Goal: Information Seeking & Learning: Learn about a topic

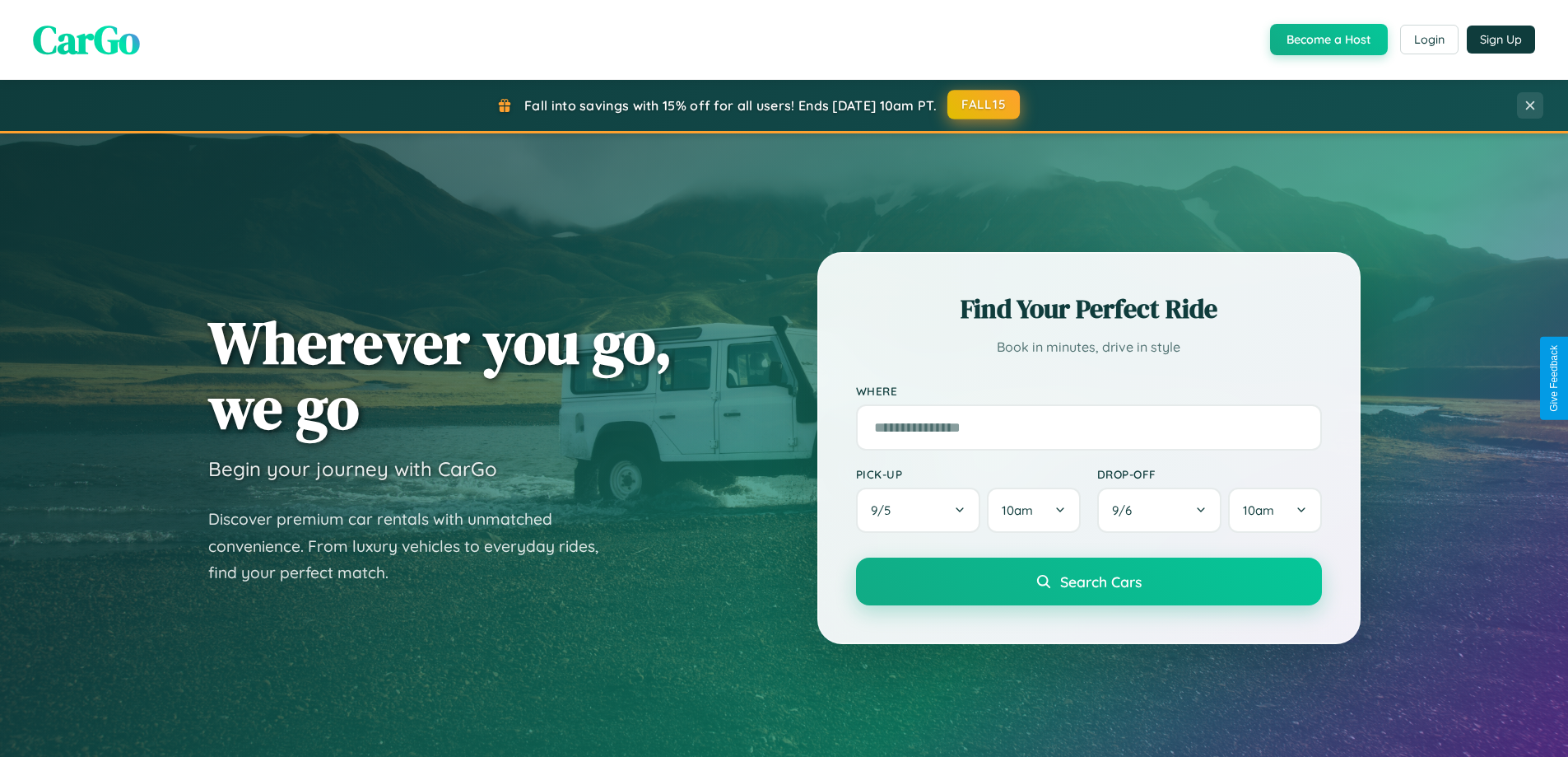
click at [985, 105] on button "FALL15" at bounding box center [983, 104] width 72 height 29
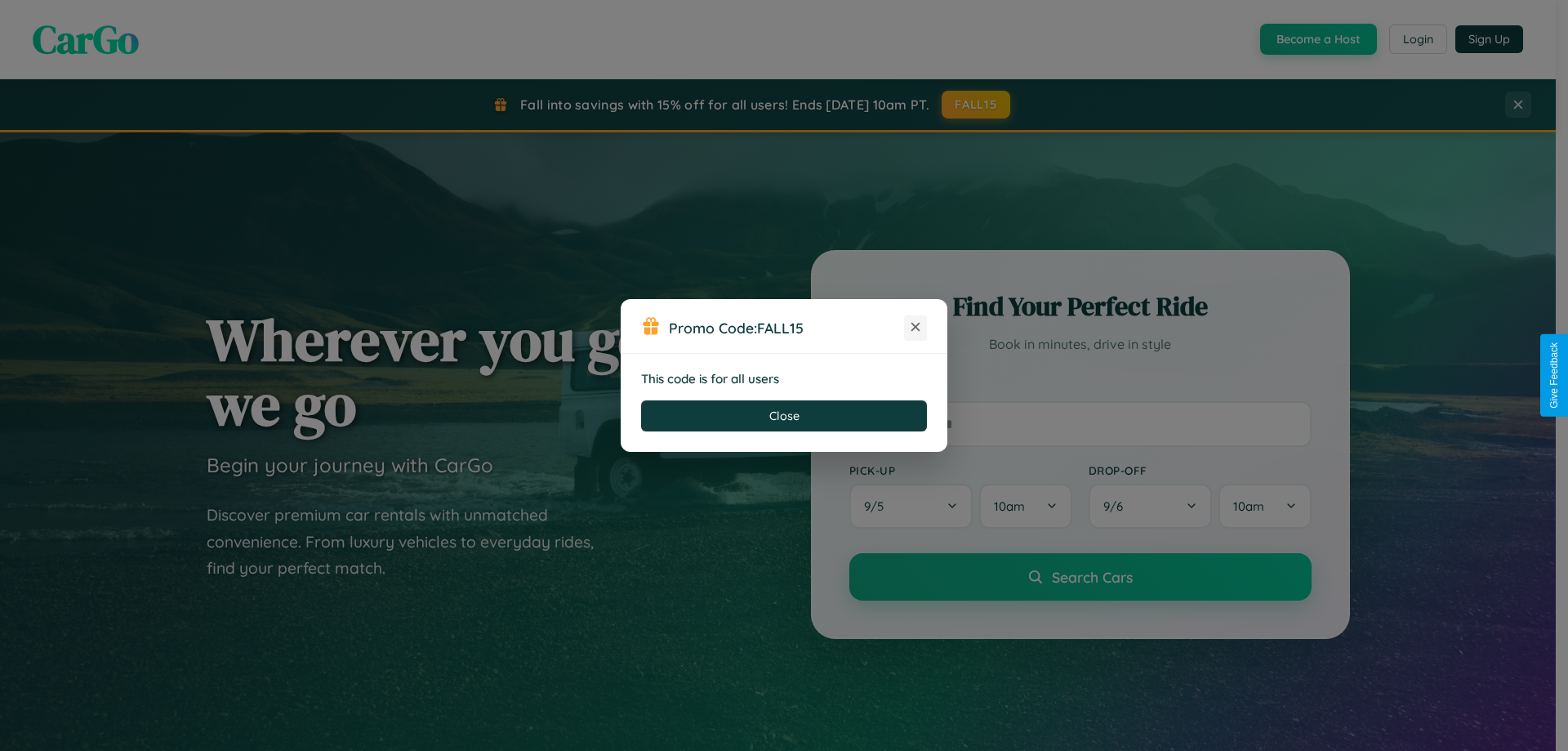
click at [915, 327] on icon at bounding box center [915, 327] width 17 height 17
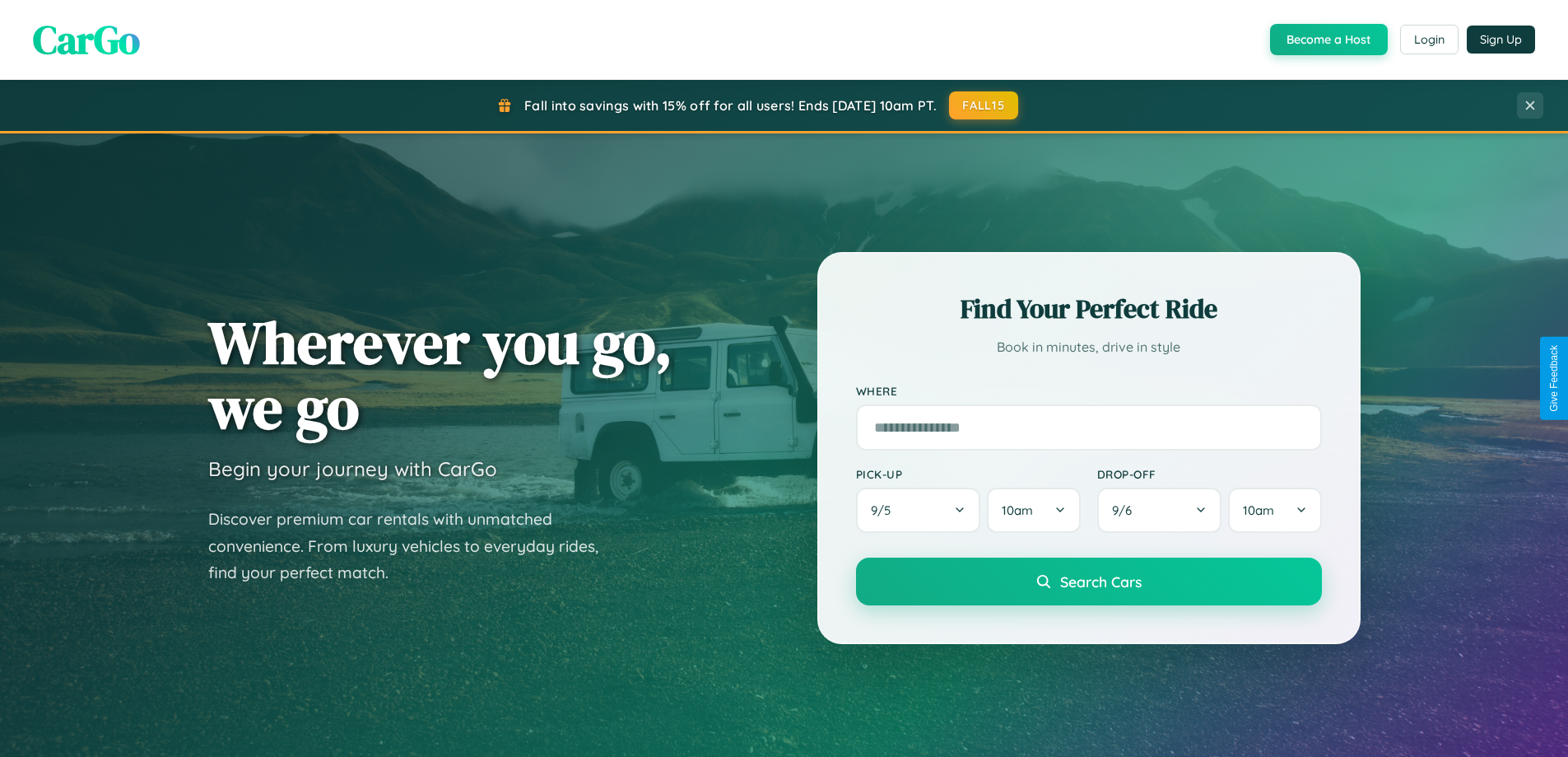
scroll to position [3169, 0]
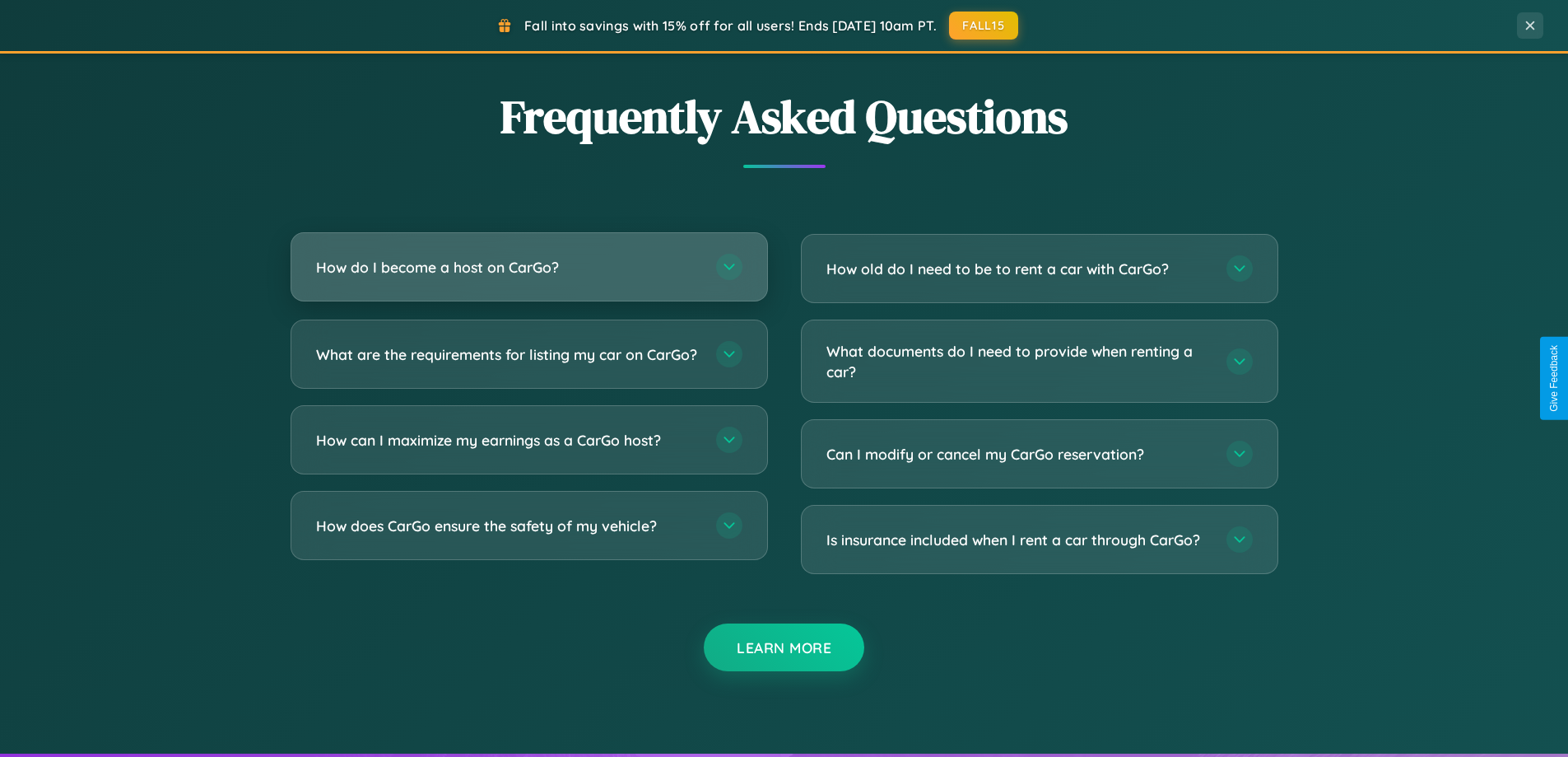
click at [529, 267] on h3 "How do I become a host on CarGo?" at bounding box center [508, 267] width 383 height 21
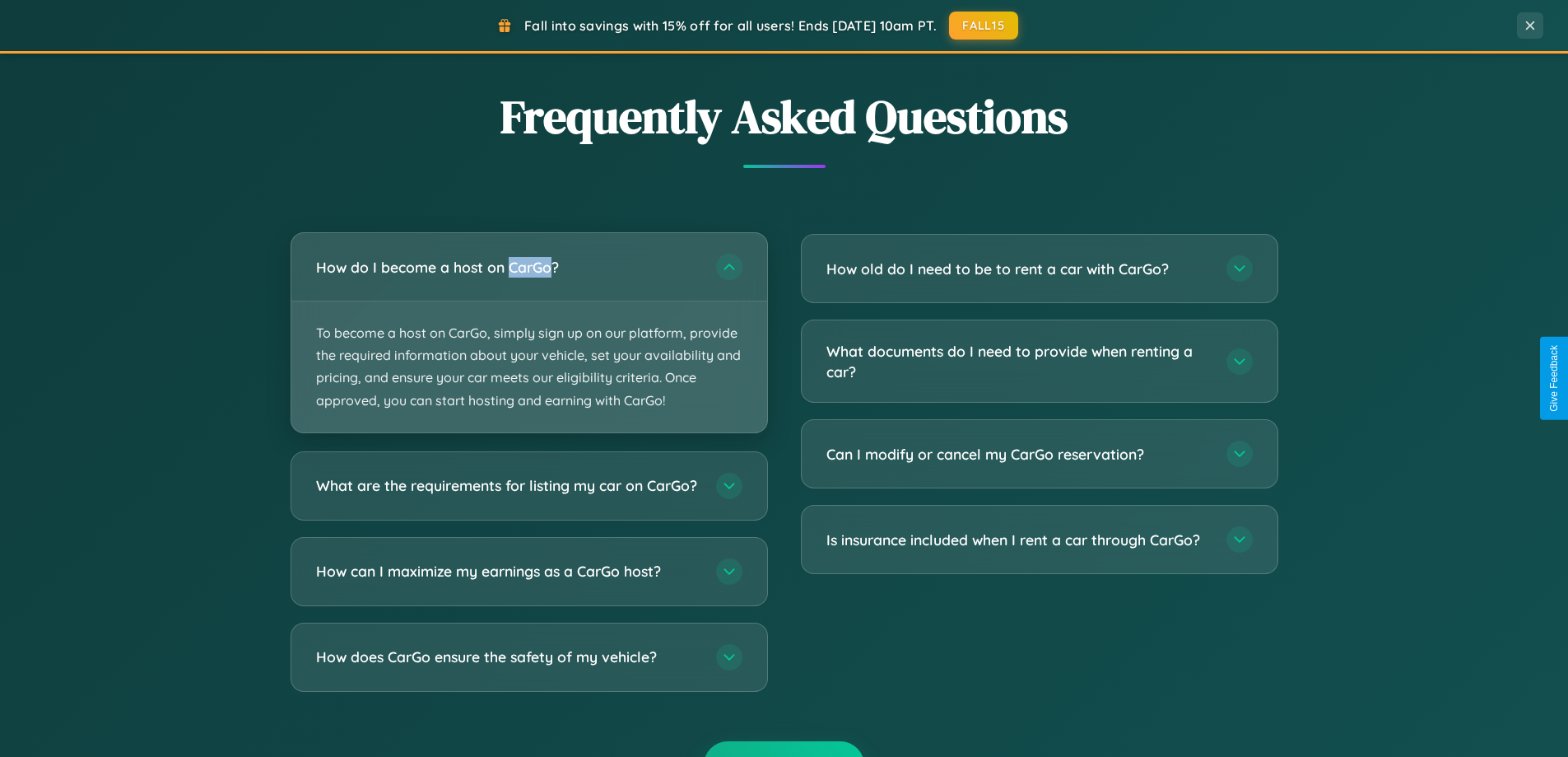
click at [529, 332] on p "To become a host on CarGo, simply sign up on our platform, provide the required…" at bounding box center [529, 367] width 476 height 131
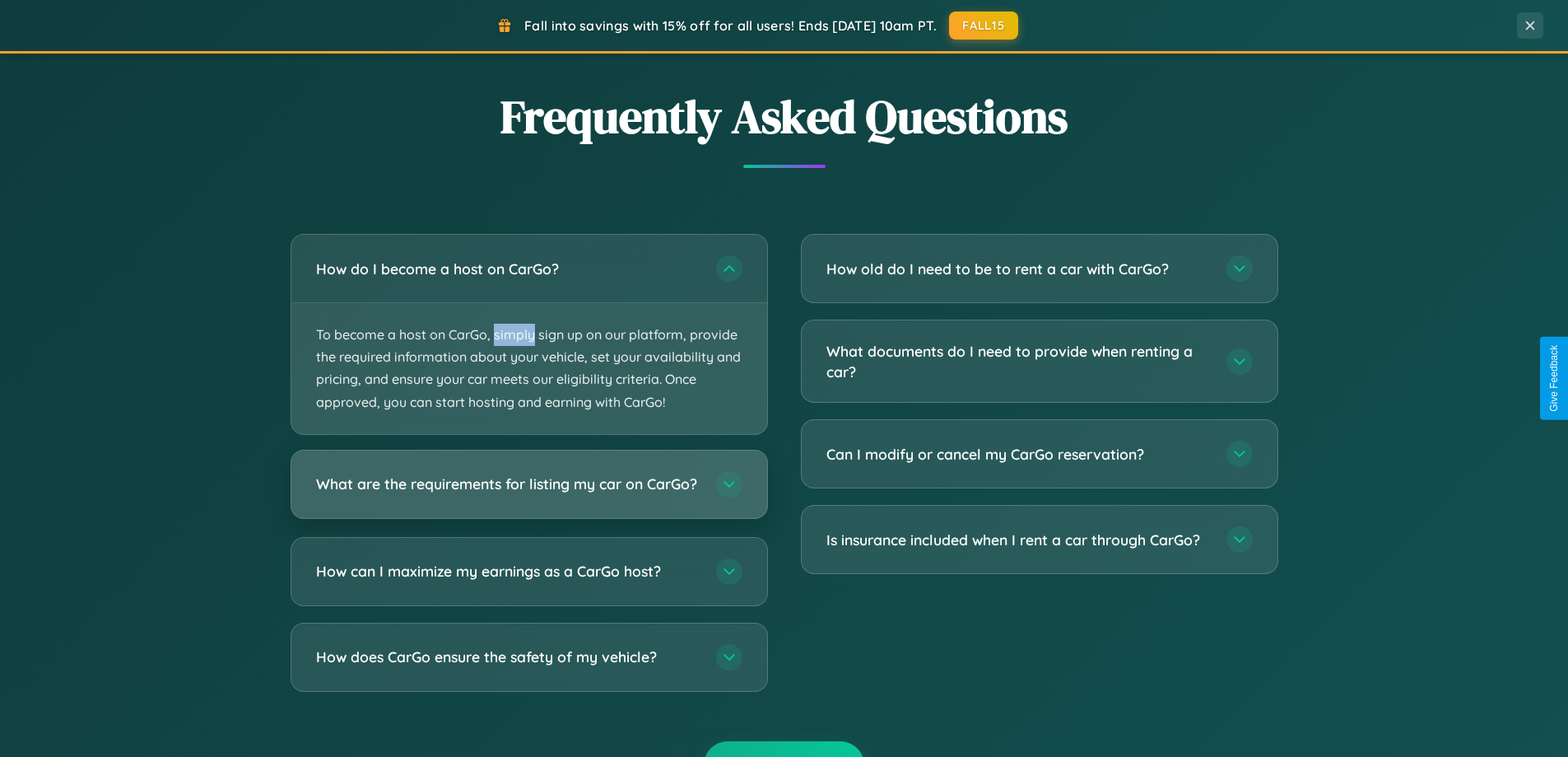
click at [529, 493] on h3 "What are the requirements for listing my car on CarGo?" at bounding box center [508, 483] width 383 height 21
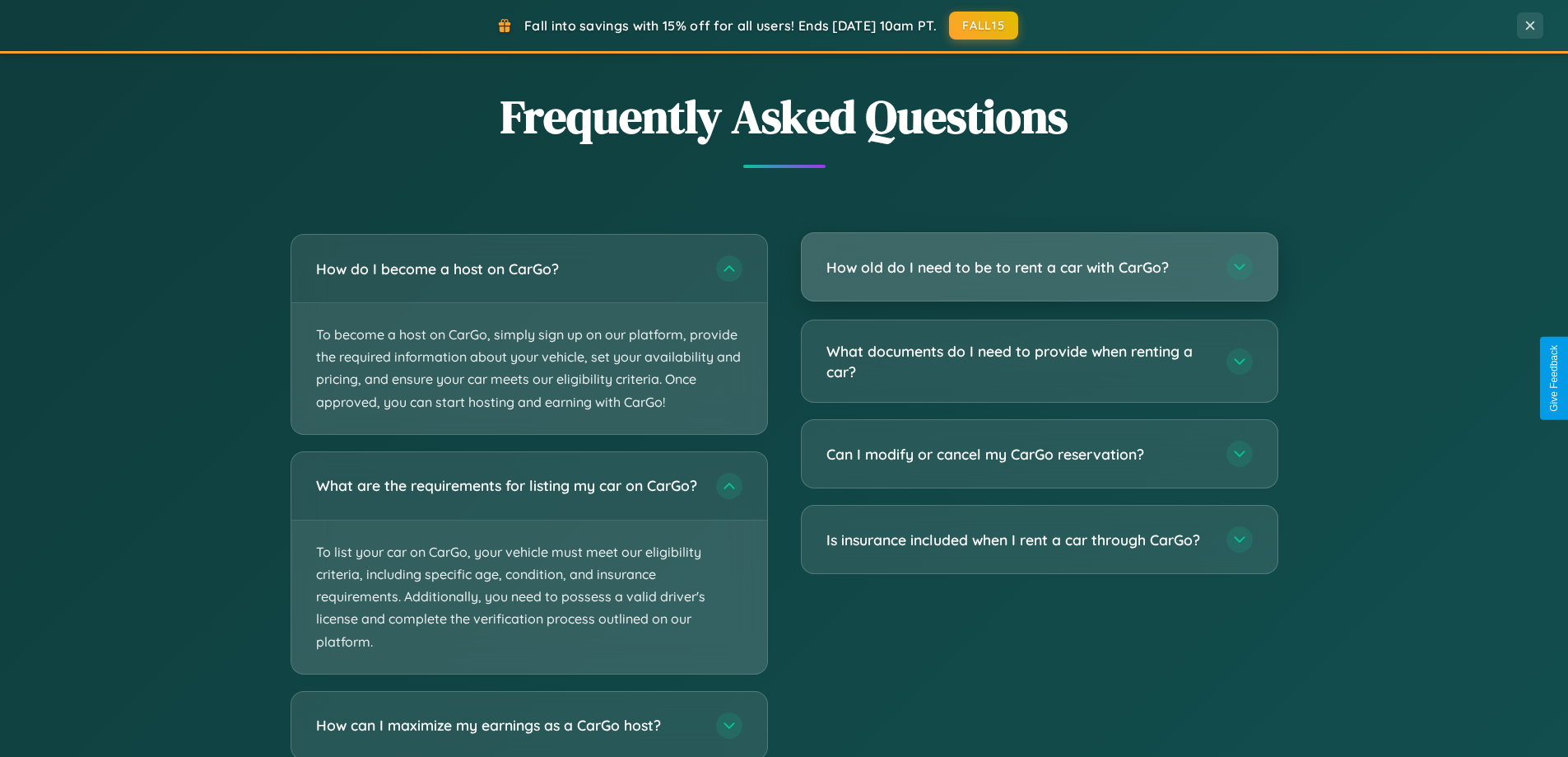
click at [1039, 267] on h3 "How old do I need to be to rent a car with CarGo?" at bounding box center [1018, 267] width 383 height 21
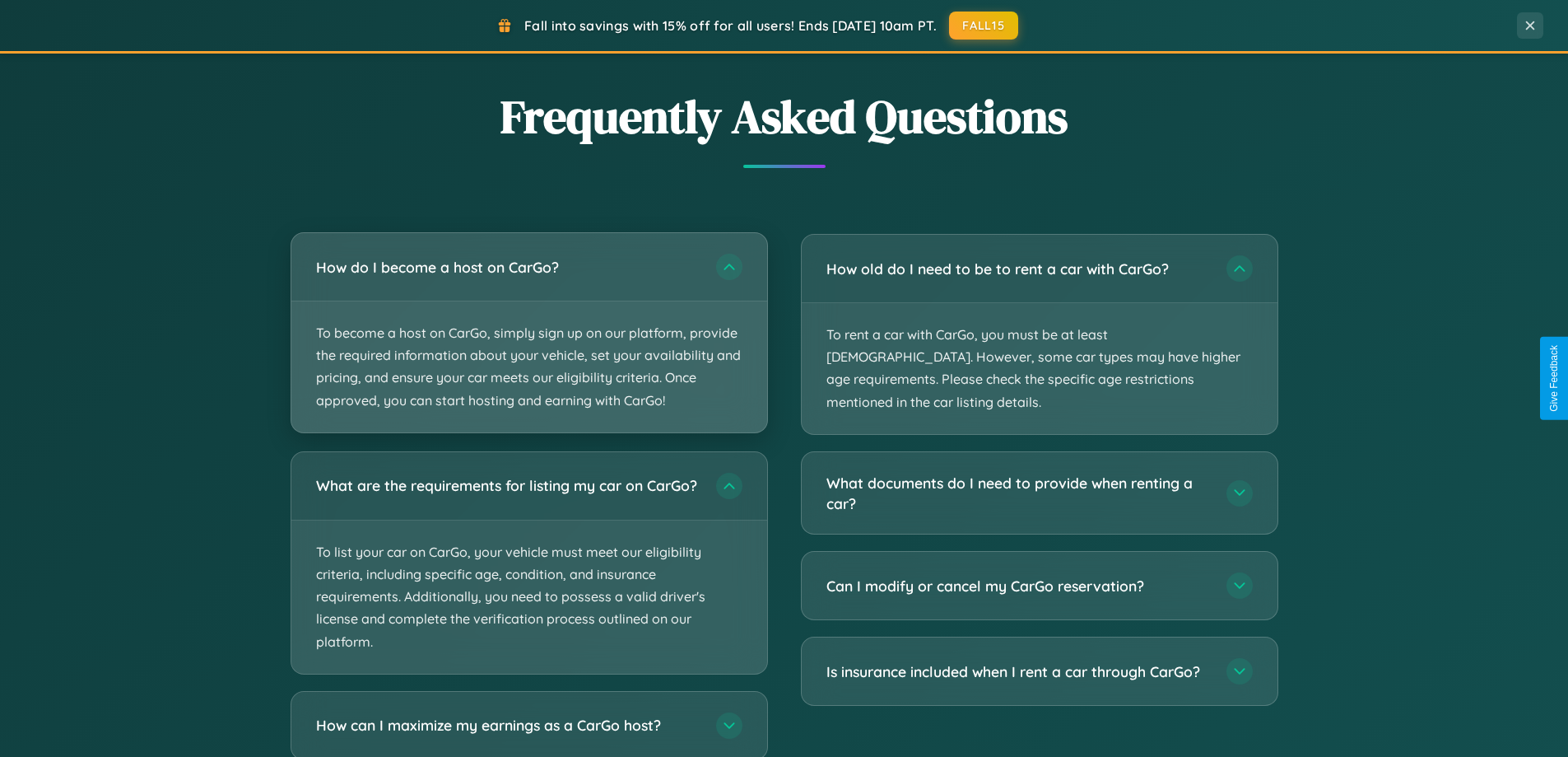
click at [529, 333] on p "To become a host on CarGo, simply sign up on our platform, provide the required…" at bounding box center [529, 367] width 476 height 131
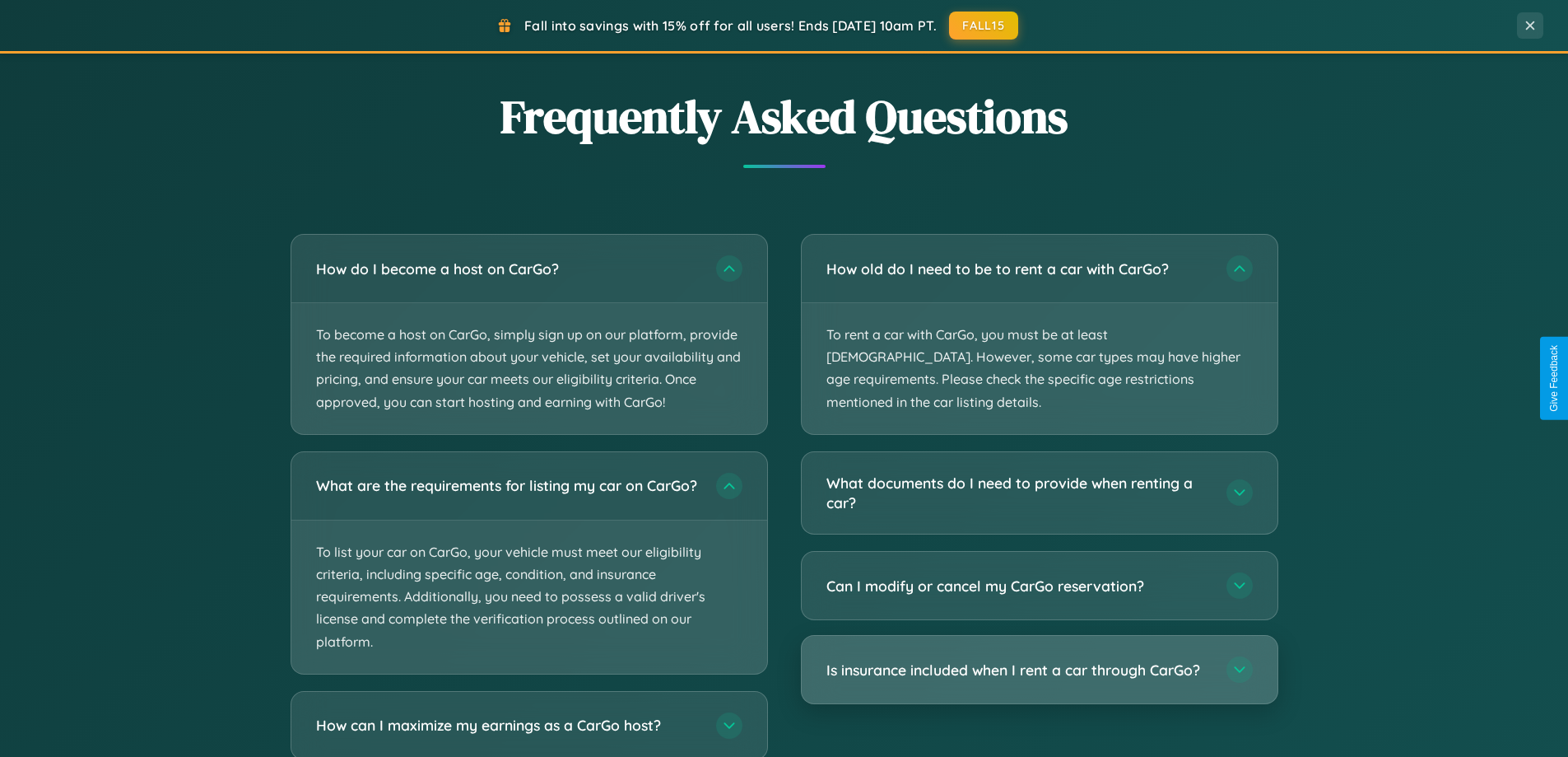
click at [1039, 660] on h3 "Is insurance included when I rent a car through CarGo?" at bounding box center [1018, 670] width 383 height 21
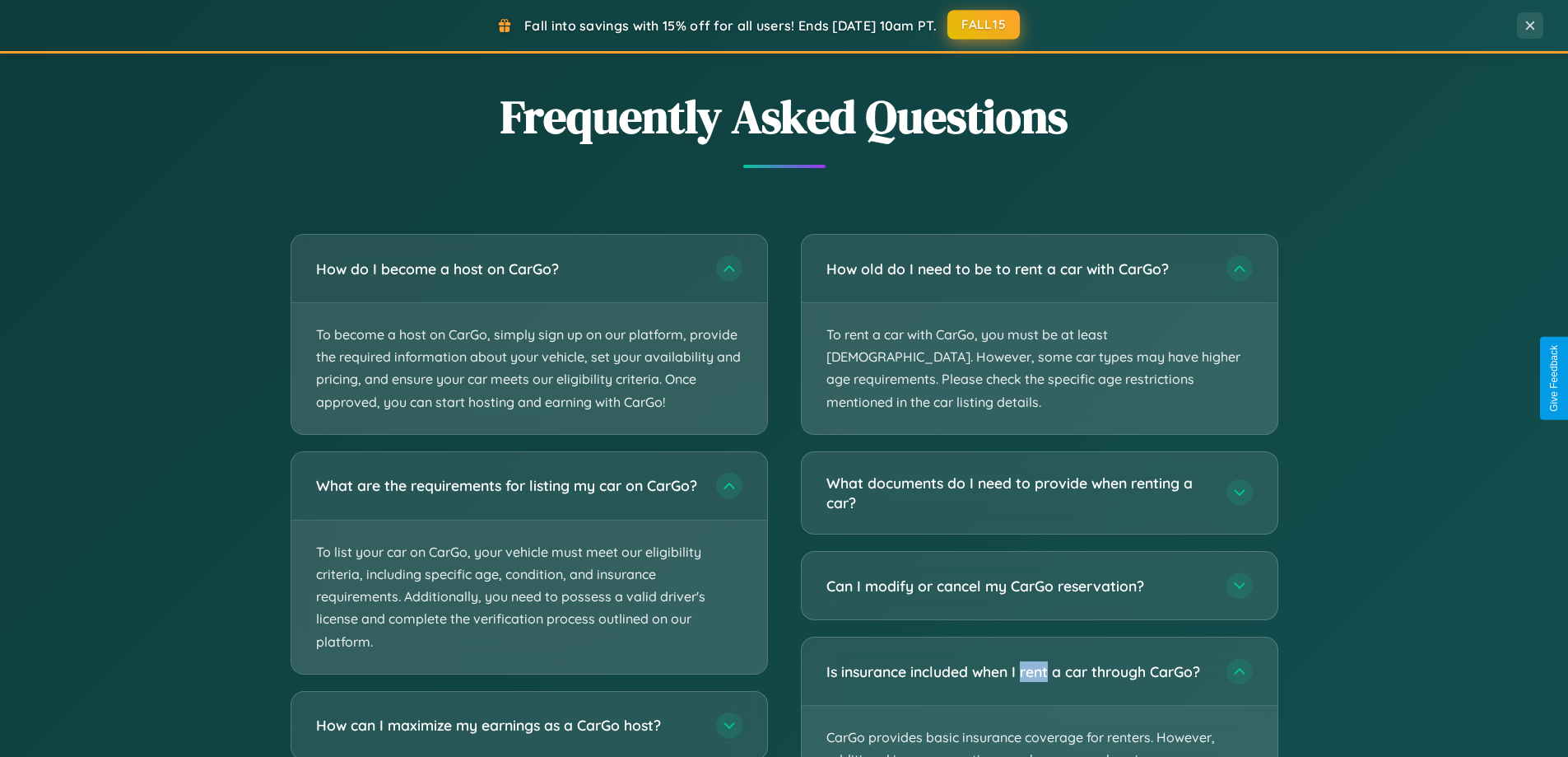
click at [985, 25] on button "FALL15" at bounding box center [983, 24] width 72 height 29
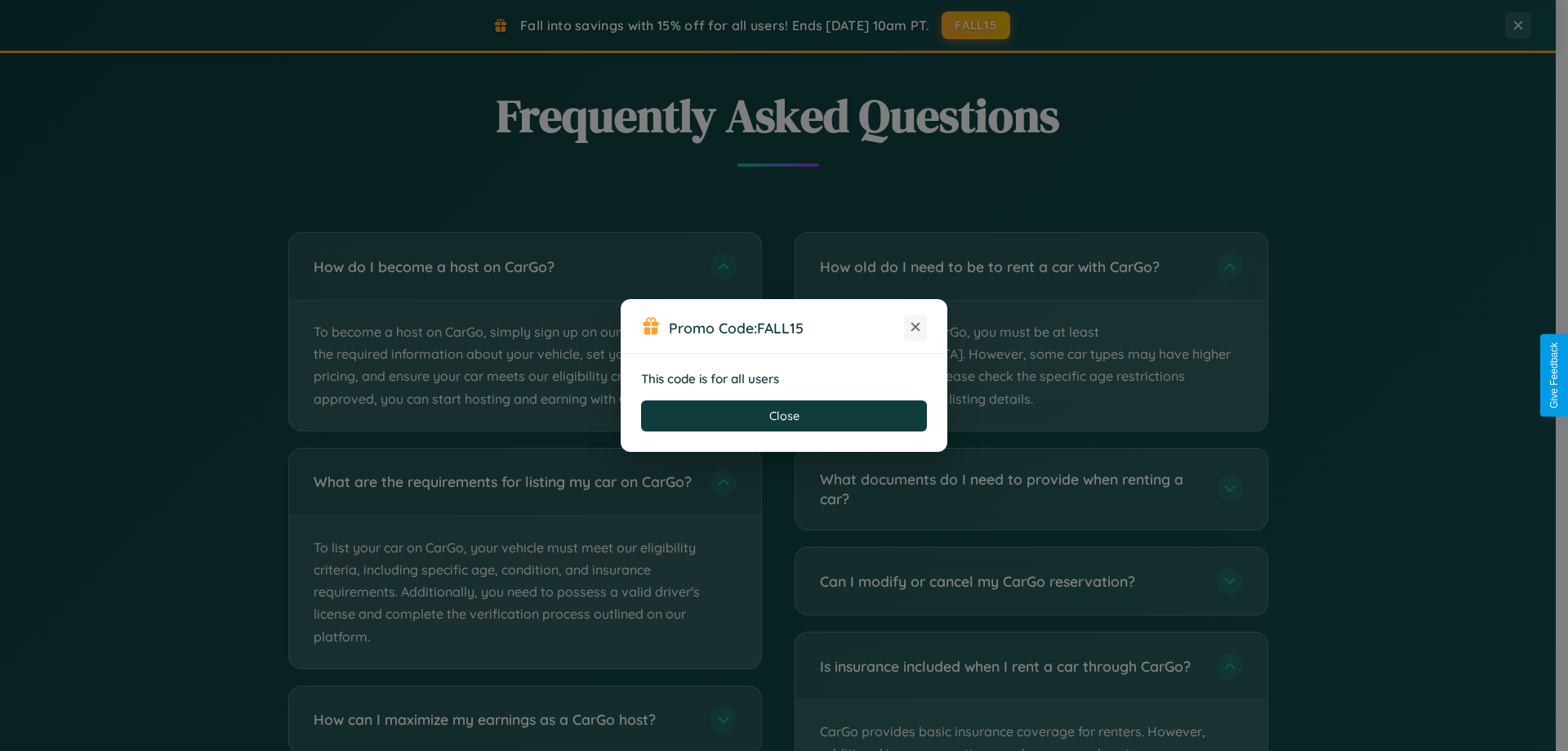
click at [915, 327] on icon at bounding box center [915, 327] width 17 height 17
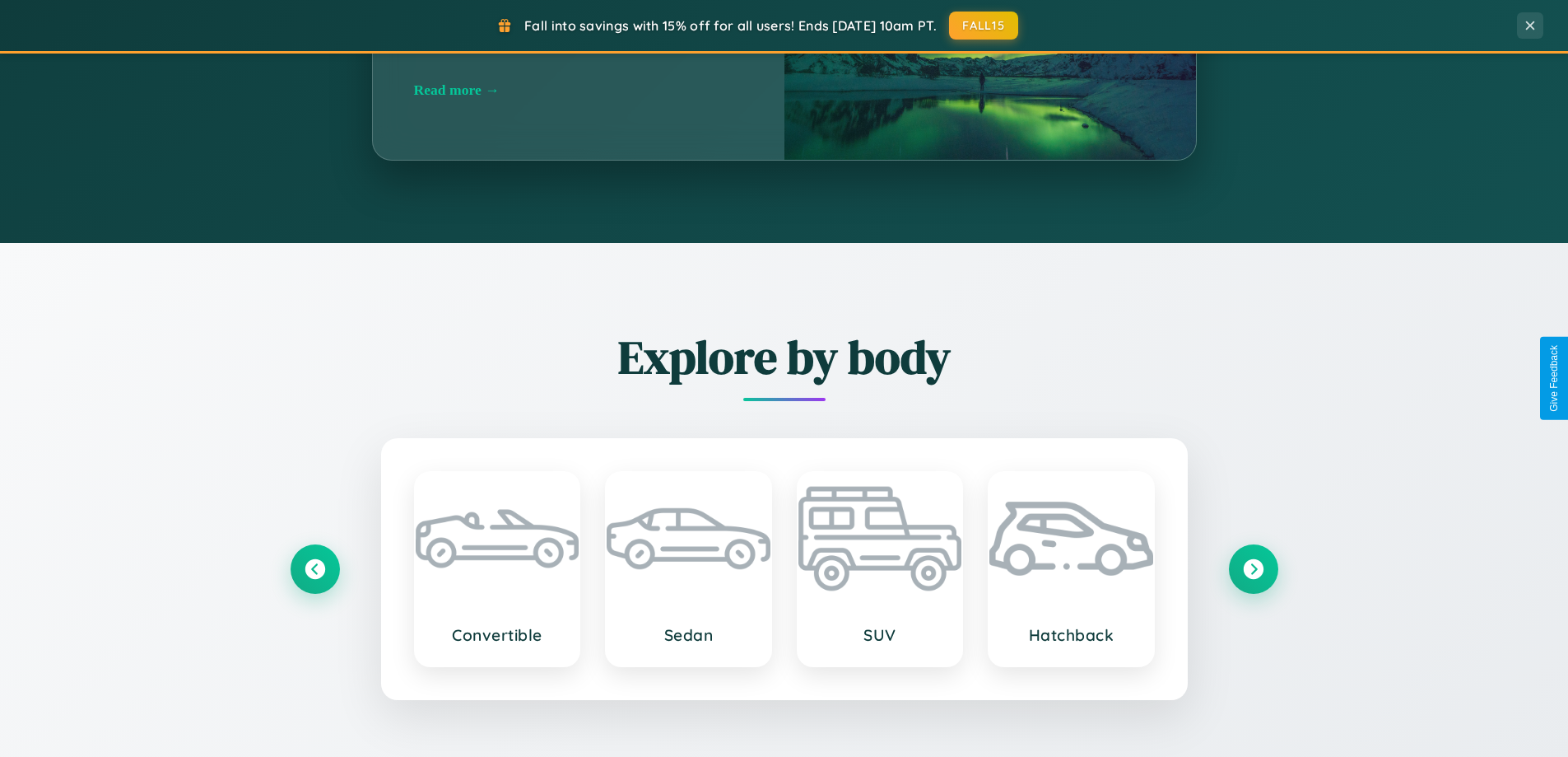
scroll to position [356, 0]
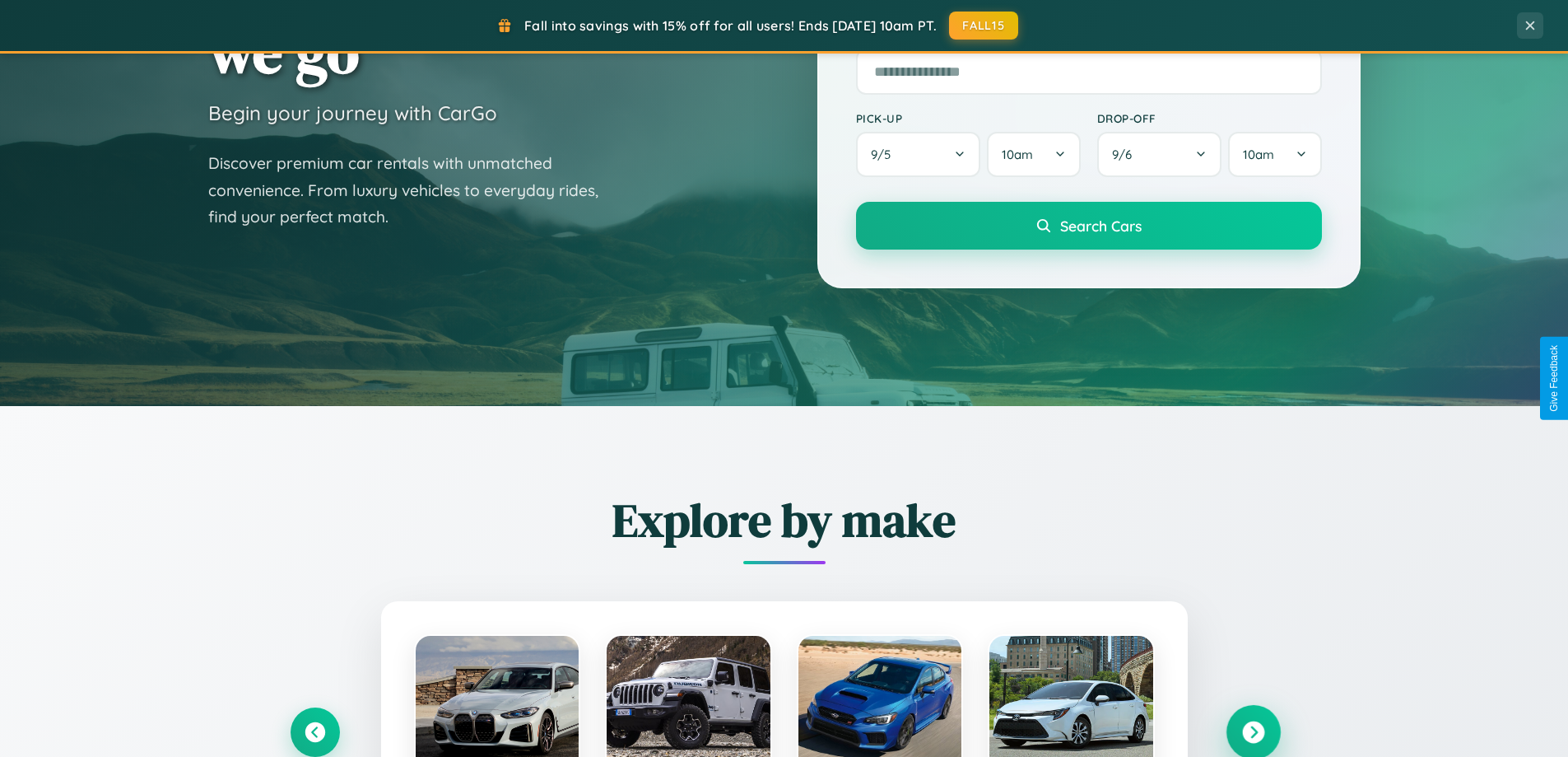
click at [1253, 732] on icon at bounding box center [1253, 733] width 22 height 22
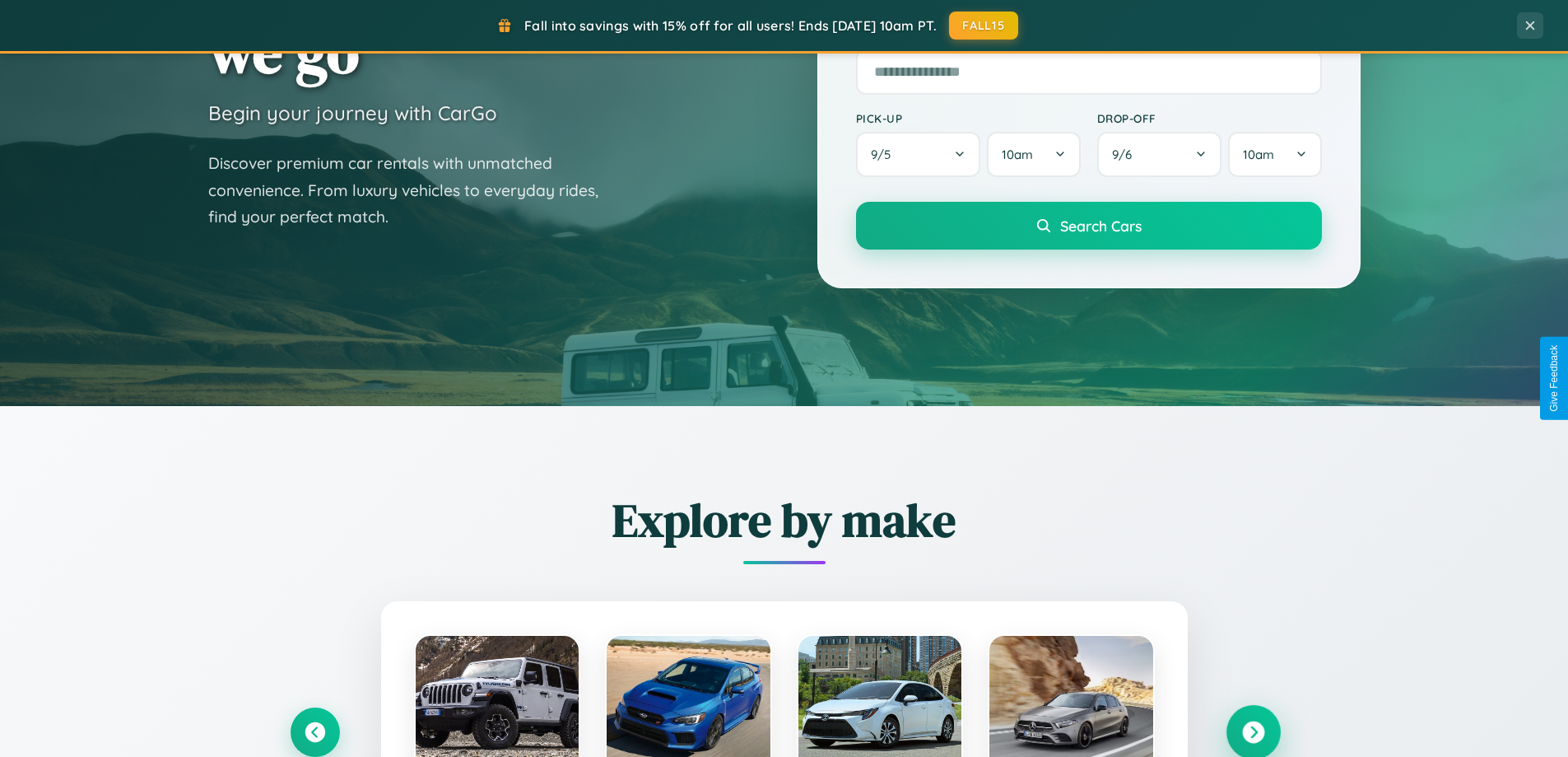
click at [1253, 730] on icon at bounding box center [1253, 733] width 22 height 22
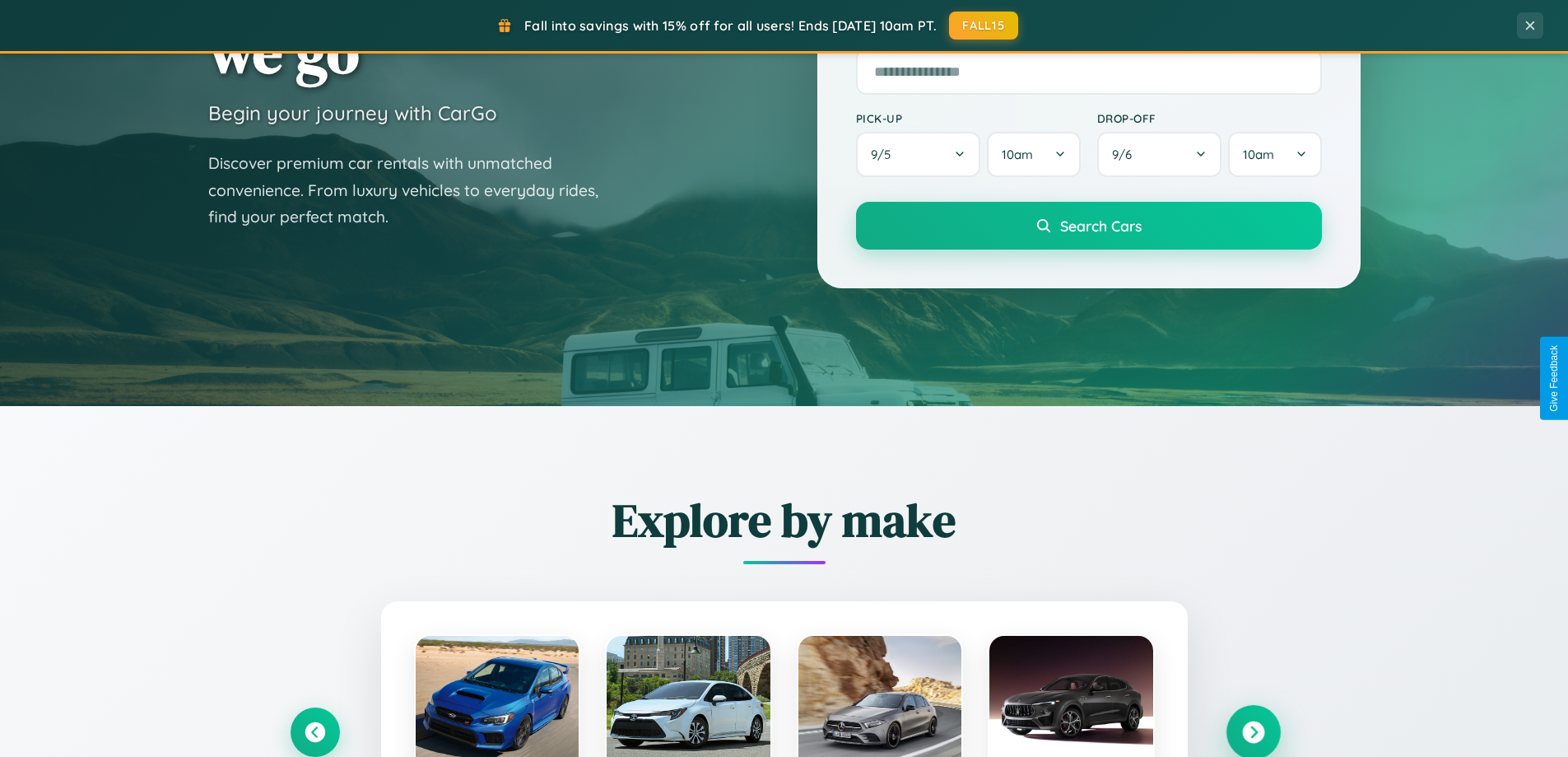
click at [1253, 730] on icon at bounding box center [1253, 733] width 22 height 22
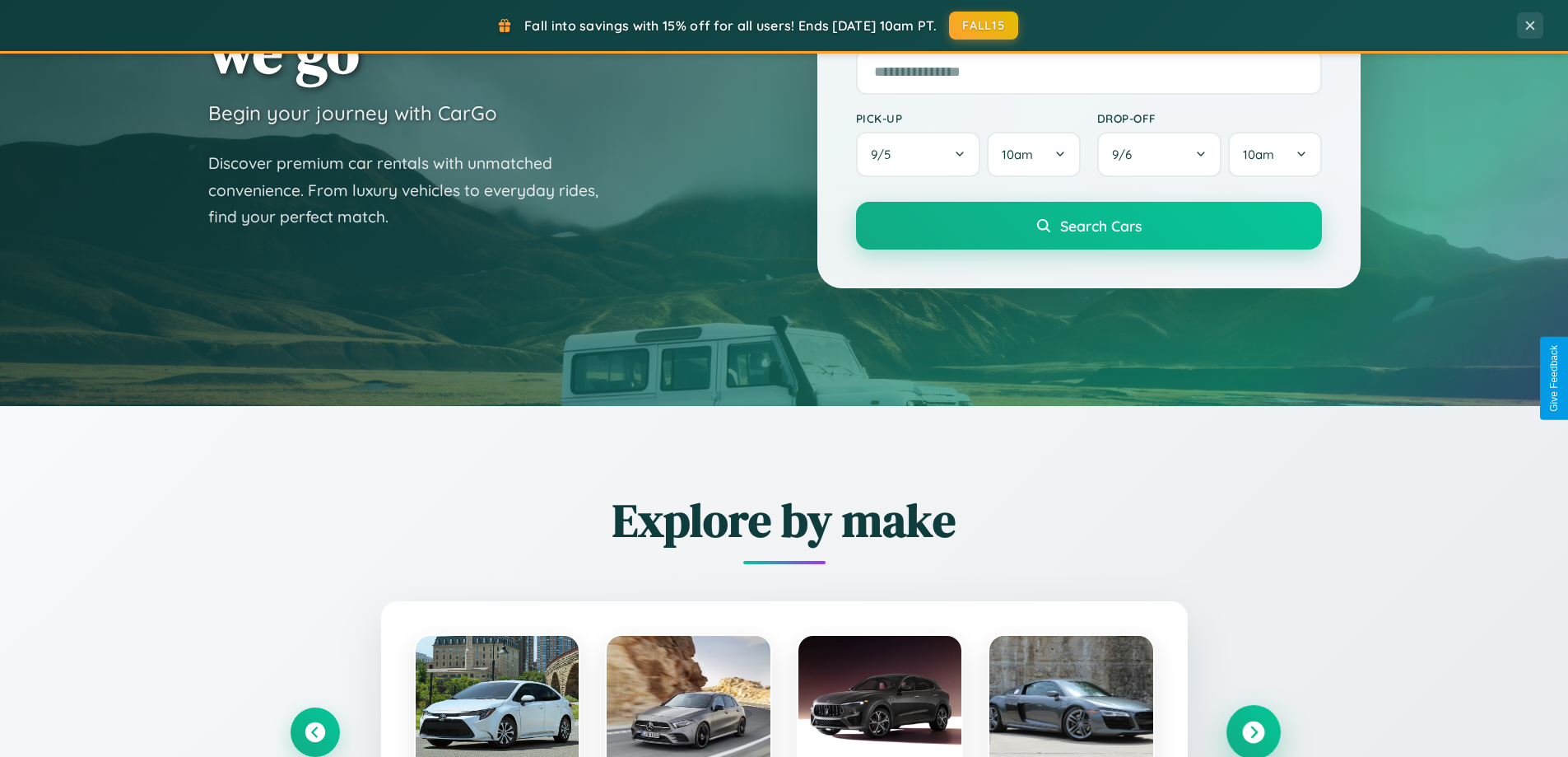
scroll to position [0, 0]
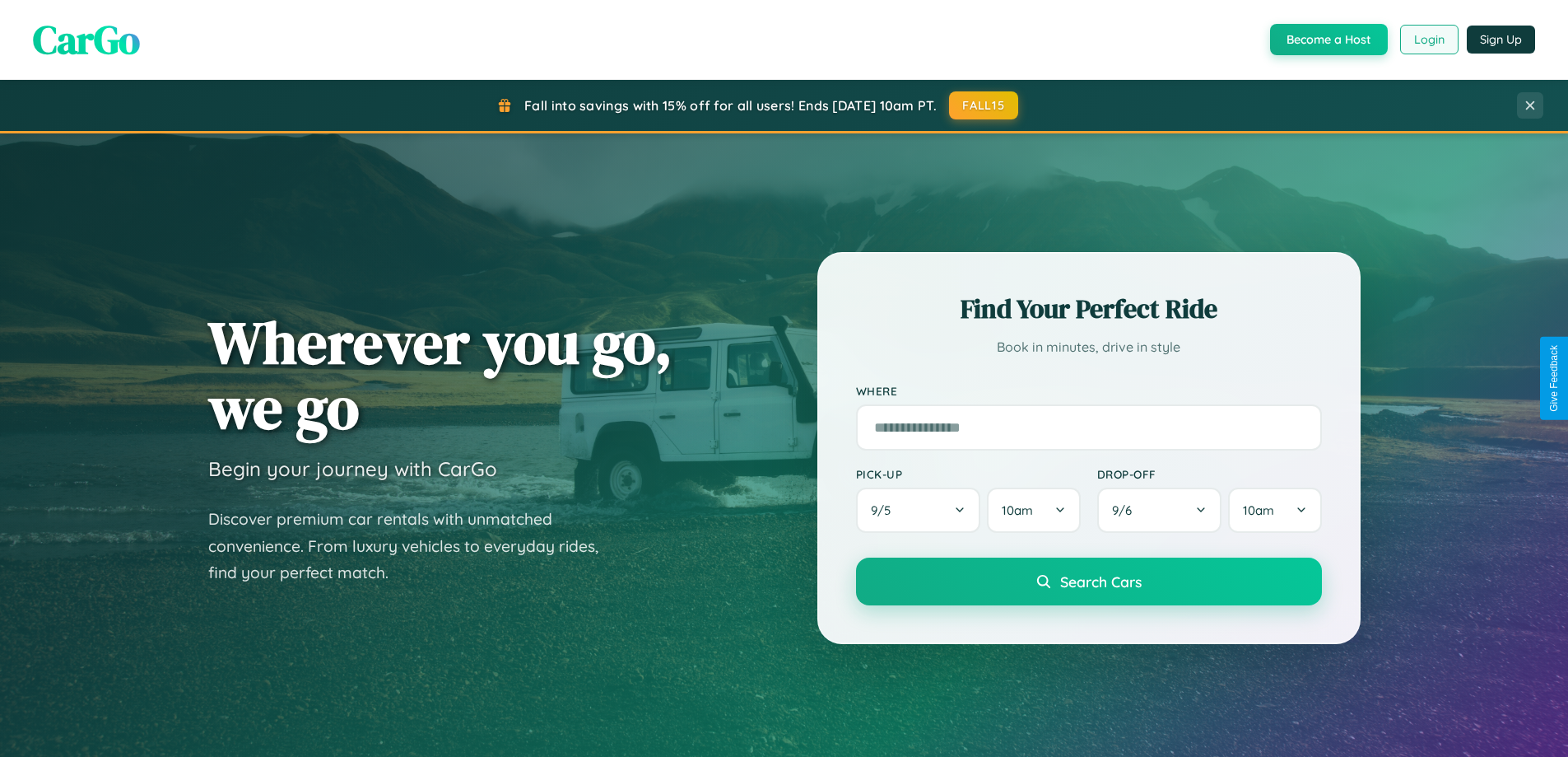
click at [1428, 39] on button "Login" at bounding box center [1430, 39] width 59 height 29
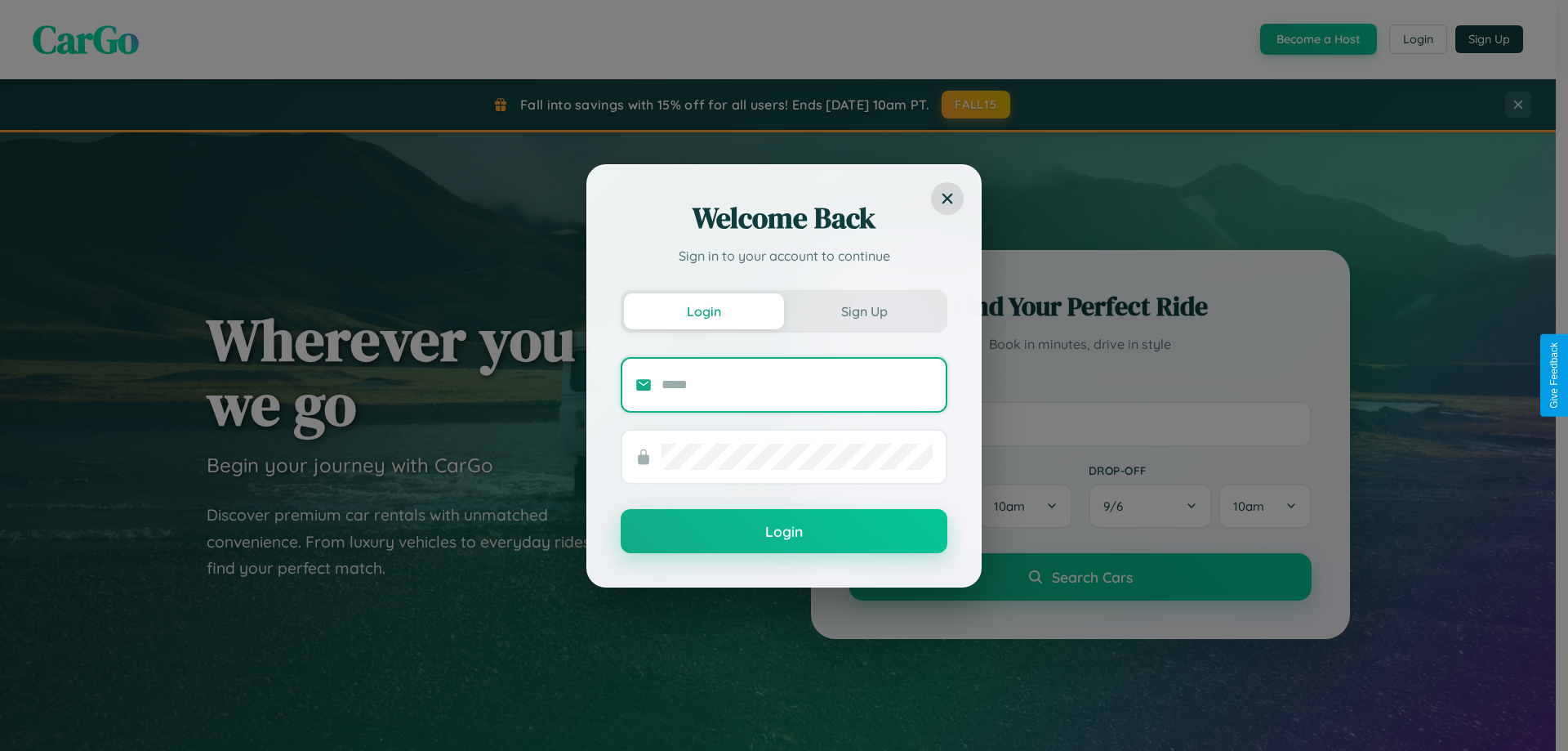
click at [797, 384] on input "text" at bounding box center [797, 384] width 271 height 26
type input "**********"
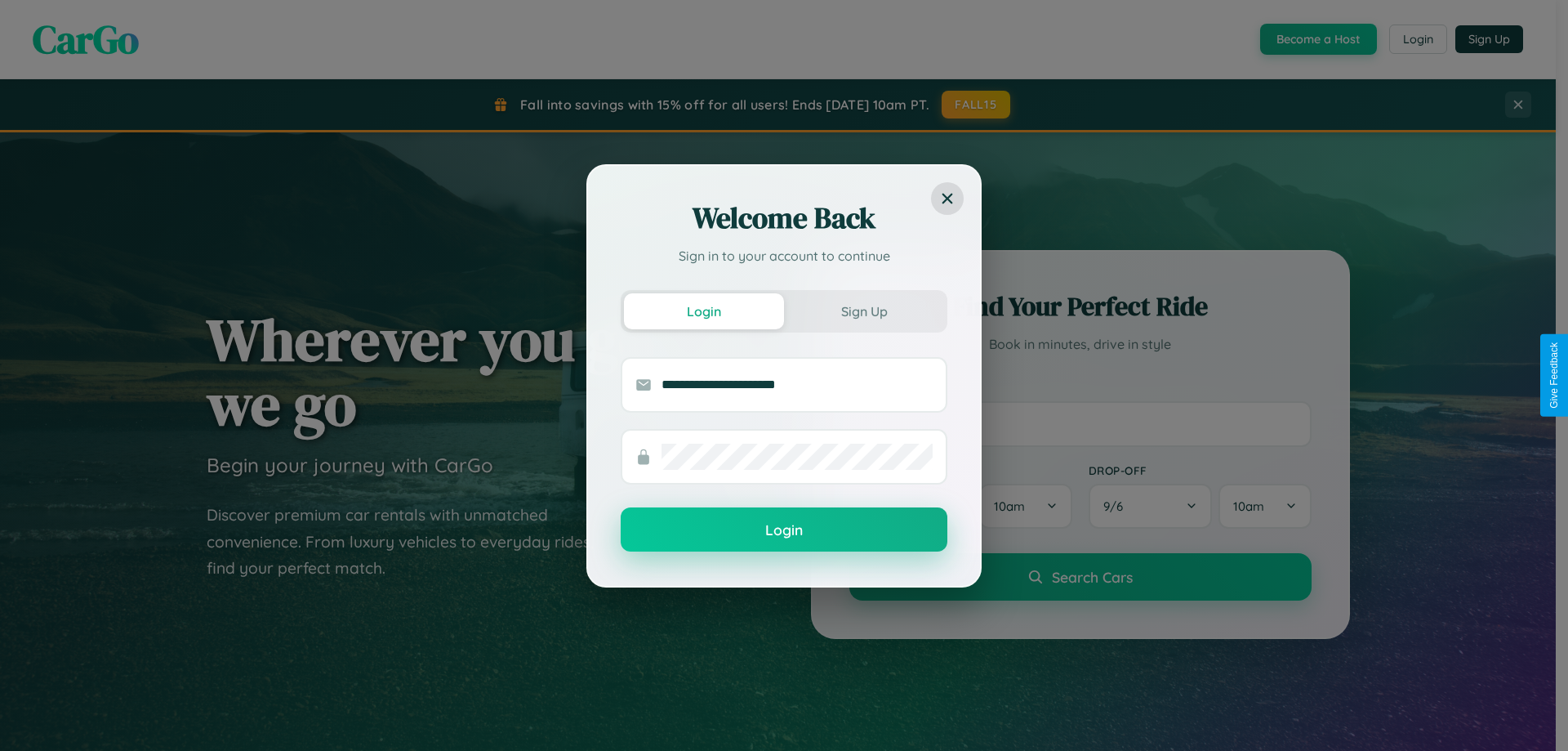
click at [784, 530] on button "Login" at bounding box center [784, 529] width 326 height 44
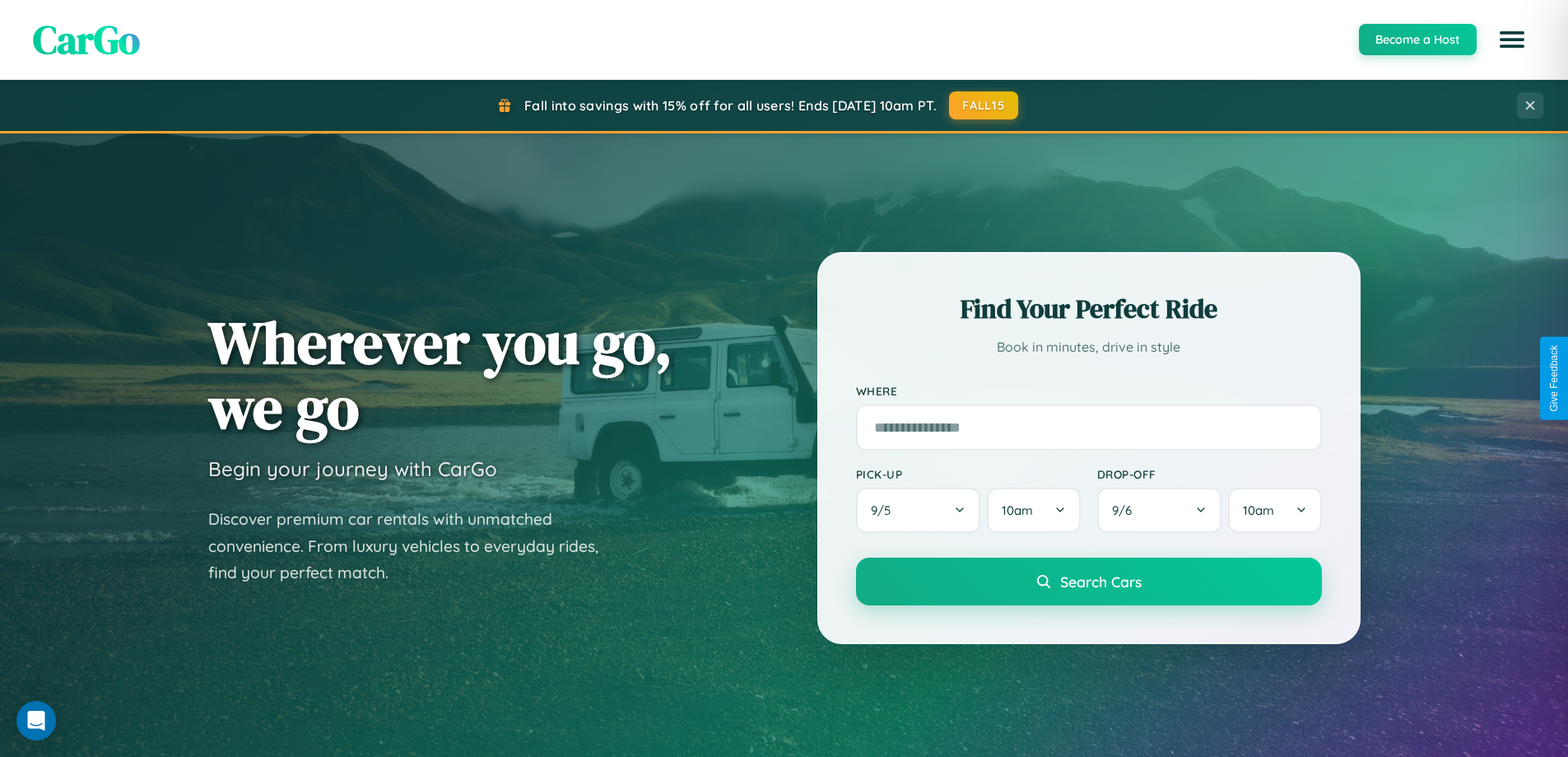
scroll to position [49, 0]
